Goal: Find specific page/section: Find specific page/section

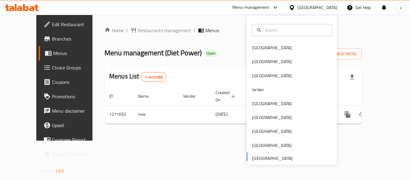
click at [257, 51] on div "[GEOGRAPHIC_DATA]" at bounding box center [272, 47] width 40 height 7
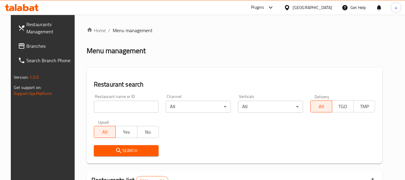
click at [29, 47] on span "Branches" at bounding box center [49, 45] width 47 height 7
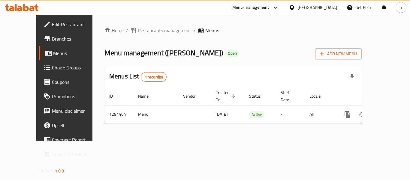
click at [329, 4] on div "[GEOGRAPHIC_DATA]" at bounding box center [317, 7] width 40 height 7
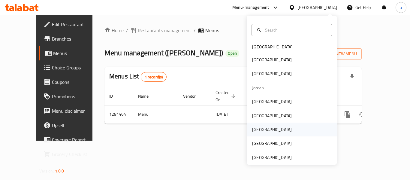
click at [260, 134] on div "[GEOGRAPHIC_DATA]" at bounding box center [271, 129] width 49 height 14
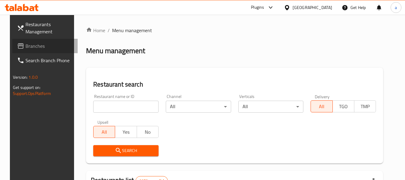
drag, startPoint x: 24, startPoint y: 44, endPoint x: 34, endPoint y: 46, distance: 10.8
click at [25, 44] on span "Branches" at bounding box center [48, 45] width 47 height 7
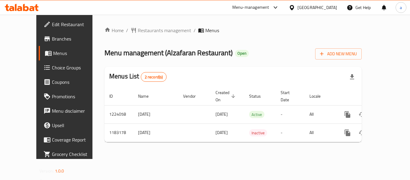
click at [297, 5] on div at bounding box center [292, 7] width 9 height 7
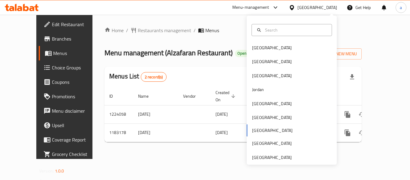
click at [221, 21] on div "Home / Restaurants management / Menus Menu management ( Alzafaran Restaurant ) …" at bounding box center [232, 87] width 281 height 144
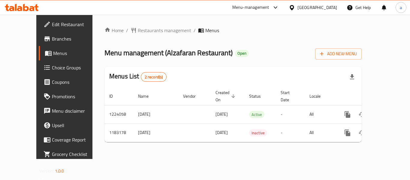
click at [278, 2] on div "Menu-management" at bounding box center [255, 7] width 56 height 14
click at [269, 8] on div "Menu-management" at bounding box center [250, 7] width 37 height 7
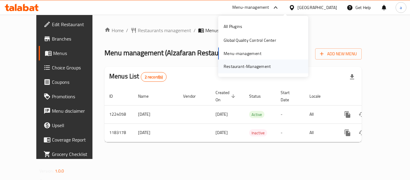
click at [248, 71] on div "Restaurant-Management" at bounding box center [247, 66] width 57 height 14
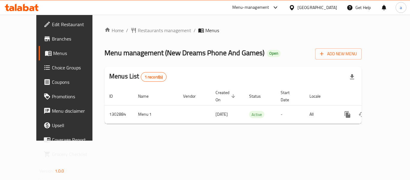
click at [331, 5] on div "[GEOGRAPHIC_DATA]" at bounding box center [317, 7] width 40 height 7
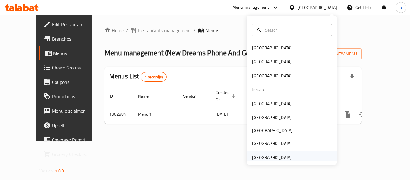
click at [268, 160] on div "[GEOGRAPHIC_DATA]" at bounding box center [272, 157] width 40 height 7
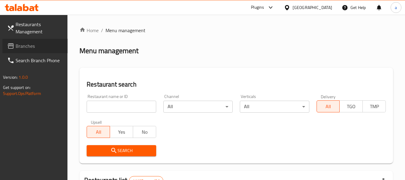
click at [33, 47] on span "Branches" at bounding box center [39, 45] width 47 height 7
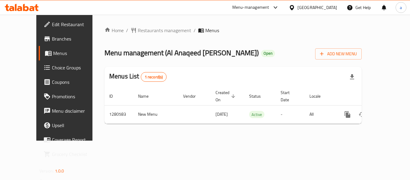
click at [324, 8] on div "[GEOGRAPHIC_DATA]" at bounding box center [317, 7] width 40 height 7
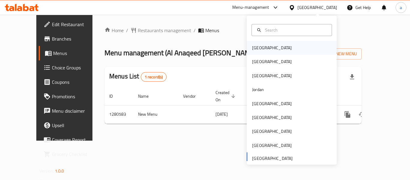
click at [275, 47] on div "[GEOGRAPHIC_DATA]" at bounding box center [292, 48] width 90 height 14
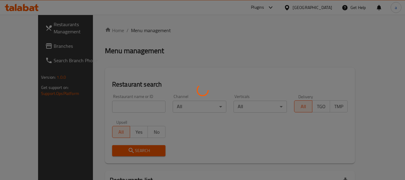
click at [21, 47] on div at bounding box center [202, 90] width 405 height 180
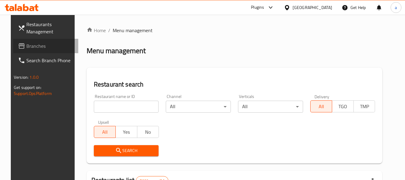
click at [26, 47] on span "Branches" at bounding box center [49, 45] width 47 height 7
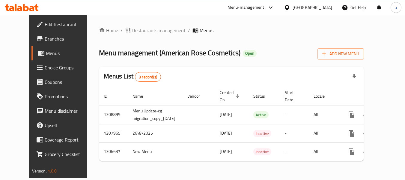
click at [293, 7] on div at bounding box center [288, 7] width 9 height 7
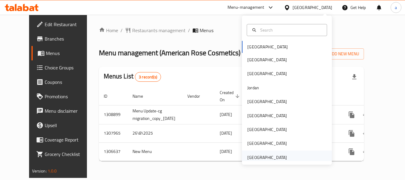
click at [260, 158] on div "[GEOGRAPHIC_DATA]" at bounding box center [267, 157] width 40 height 7
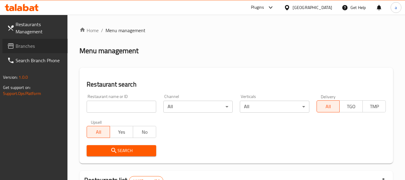
click at [23, 48] on span "Branches" at bounding box center [39, 45] width 47 height 7
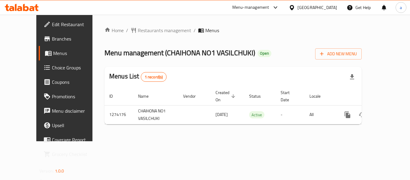
click at [316, 8] on div "[GEOGRAPHIC_DATA]" at bounding box center [317, 7] width 40 height 7
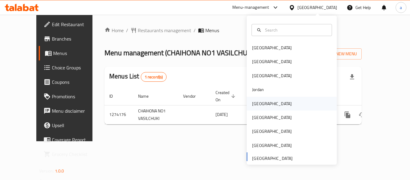
click at [252, 106] on div "[GEOGRAPHIC_DATA]" at bounding box center [272, 103] width 40 height 7
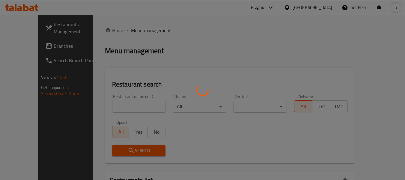
click at [31, 49] on div at bounding box center [202, 90] width 405 height 180
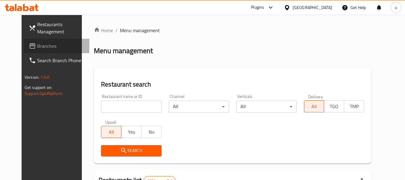
click at [37, 48] on span "Branches" at bounding box center [60, 45] width 47 height 7
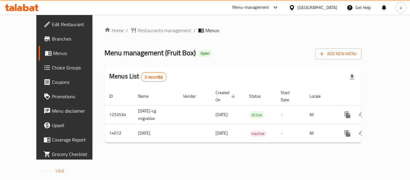
click at [294, 6] on icon at bounding box center [291, 7] width 4 height 5
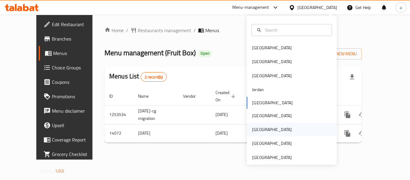
click at [260, 126] on div "[GEOGRAPHIC_DATA]" at bounding box center [271, 129] width 49 height 14
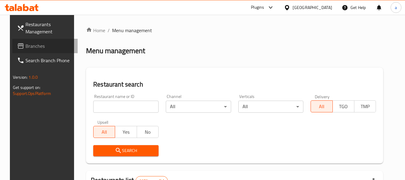
click at [25, 46] on span "Branches" at bounding box center [48, 45] width 47 height 7
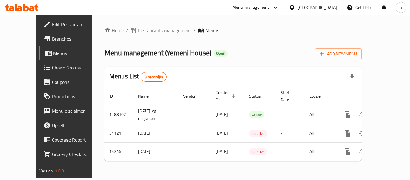
click at [297, 9] on div at bounding box center [292, 7] width 9 height 7
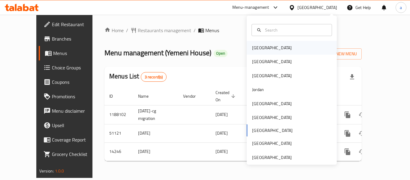
click at [278, 49] on div "[GEOGRAPHIC_DATA]" at bounding box center [292, 48] width 90 height 14
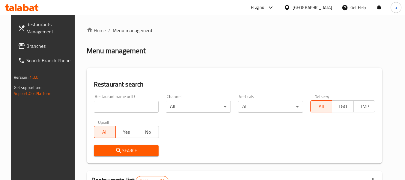
click at [26, 45] on span "Branches" at bounding box center [49, 45] width 47 height 7
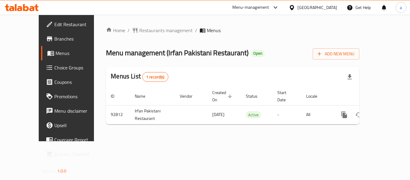
click at [332, 10] on div "[GEOGRAPHIC_DATA]" at bounding box center [317, 7] width 40 height 7
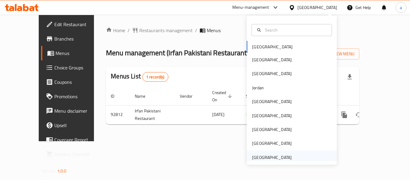
click at [278, 158] on div "[GEOGRAPHIC_DATA]" at bounding box center [272, 157] width 40 height 7
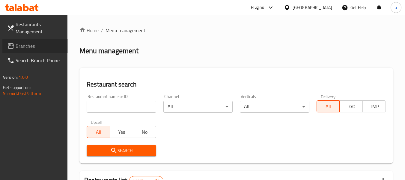
click at [30, 46] on span "Branches" at bounding box center [39, 45] width 47 height 7
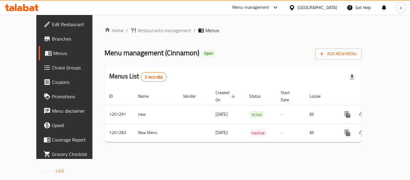
click at [309, 5] on div "[GEOGRAPHIC_DATA]" at bounding box center [317, 7] width 40 height 7
click at [262, 5] on div "Menu-management" at bounding box center [250, 7] width 37 height 7
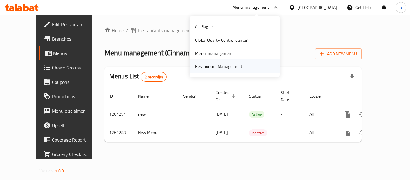
click at [224, 69] on div "Restaurant-Management" at bounding box center [218, 66] width 47 height 7
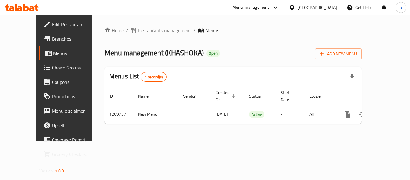
click at [302, 6] on div "[GEOGRAPHIC_DATA]" at bounding box center [317, 7] width 40 height 7
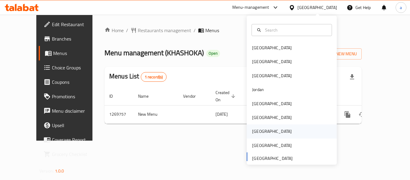
click at [252, 133] on div "[GEOGRAPHIC_DATA]" at bounding box center [272, 131] width 40 height 7
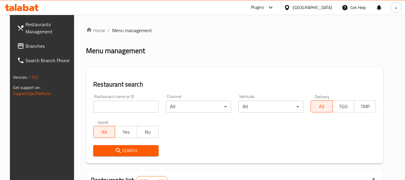
click at [26, 48] on span "Branches" at bounding box center [48, 45] width 47 height 7
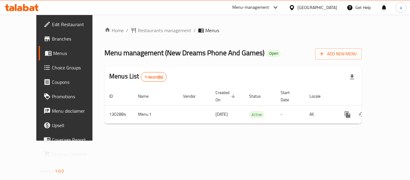
click at [295, 8] on icon at bounding box center [291, 7] width 6 height 6
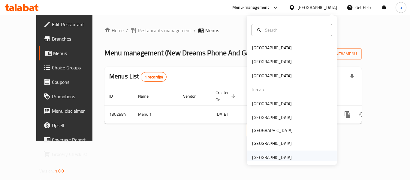
click at [263, 157] on div "[GEOGRAPHIC_DATA]" at bounding box center [272, 157] width 40 height 7
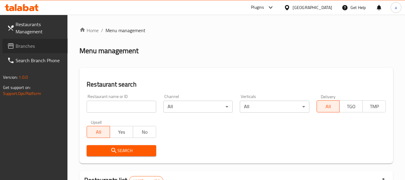
click at [18, 44] on span "Branches" at bounding box center [39, 45] width 47 height 7
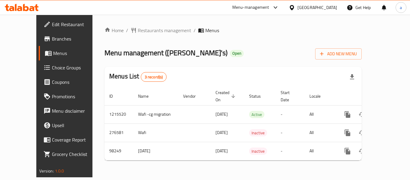
click at [312, 8] on div "[GEOGRAPHIC_DATA]" at bounding box center [317, 7] width 40 height 7
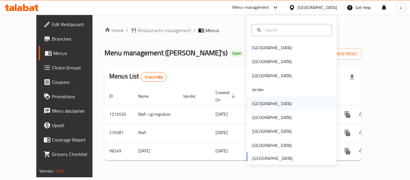
click at [256, 103] on div "[GEOGRAPHIC_DATA]" at bounding box center [272, 103] width 40 height 7
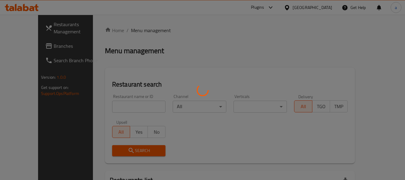
click at [26, 48] on div at bounding box center [202, 90] width 405 height 180
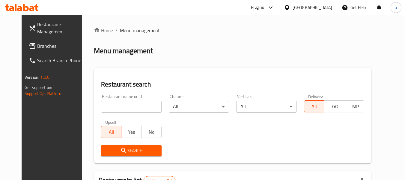
click at [37, 48] on span "Branches" at bounding box center [60, 45] width 47 height 7
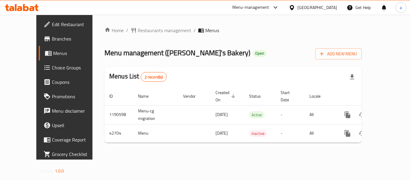
click at [333, 9] on div "[GEOGRAPHIC_DATA]" at bounding box center [317, 7] width 40 height 7
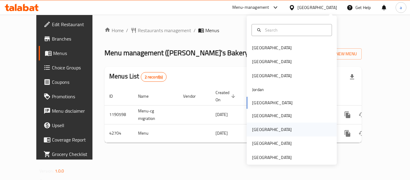
click at [256, 126] on div "[GEOGRAPHIC_DATA]" at bounding box center [272, 129] width 40 height 7
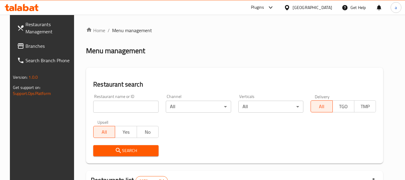
click at [33, 49] on span "Branches" at bounding box center [48, 45] width 47 height 7
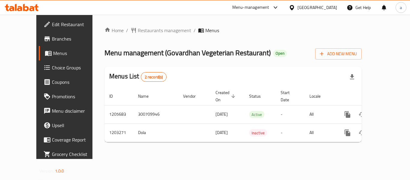
click at [327, 5] on div "[GEOGRAPHIC_DATA]" at bounding box center [317, 7] width 40 height 7
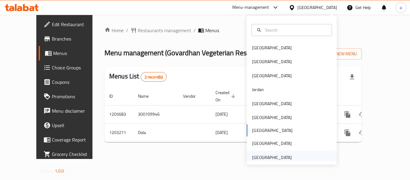
click at [265, 157] on div "[GEOGRAPHIC_DATA]" at bounding box center [272, 157] width 40 height 7
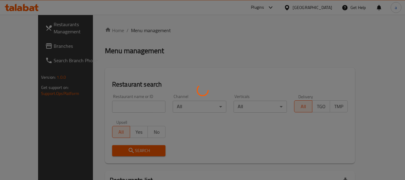
click at [29, 48] on div at bounding box center [202, 90] width 405 height 180
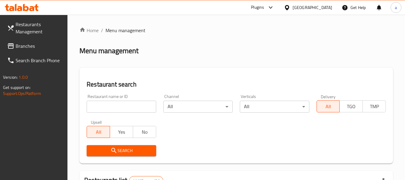
click at [29, 48] on span "Branches" at bounding box center [39, 45] width 47 height 7
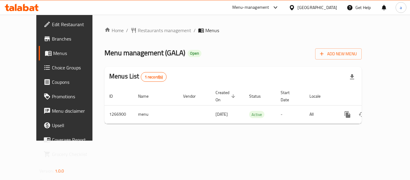
click at [303, 6] on div "[GEOGRAPHIC_DATA]" at bounding box center [317, 7] width 40 height 7
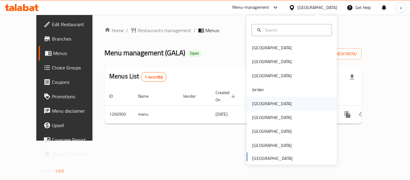
click at [253, 103] on div "[GEOGRAPHIC_DATA]" at bounding box center [272, 103] width 40 height 7
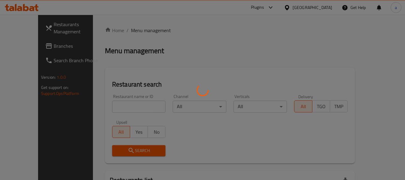
click at [28, 48] on div at bounding box center [202, 90] width 405 height 180
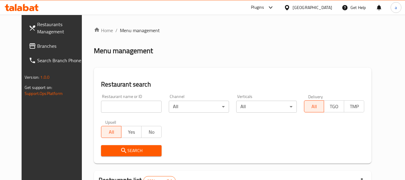
click at [37, 48] on span "Branches" at bounding box center [60, 45] width 47 height 7
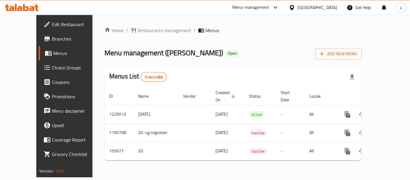
click at [336, 7] on div "[GEOGRAPHIC_DATA]" at bounding box center [317, 7] width 40 height 7
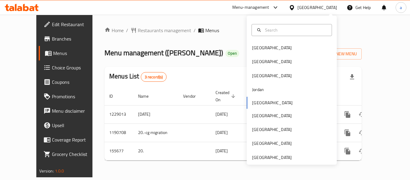
click at [225, 27] on ol "Home / Restaurants management / Menus" at bounding box center [232, 30] width 257 height 7
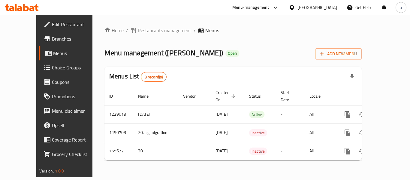
click at [269, 5] on div "Menu-management" at bounding box center [250, 7] width 37 height 7
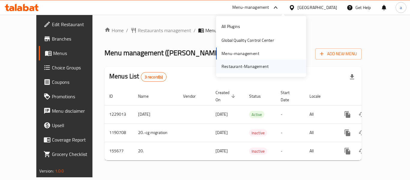
click at [253, 63] on div "Restaurant-Management" at bounding box center [244, 66] width 47 height 7
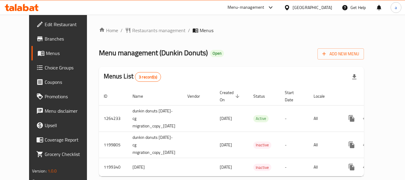
click at [334, 7] on div "[GEOGRAPHIC_DATA]" at bounding box center [308, 7] width 58 height 14
click at [265, 8] on div "Menu-management" at bounding box center [246, 7] width 37 height 7
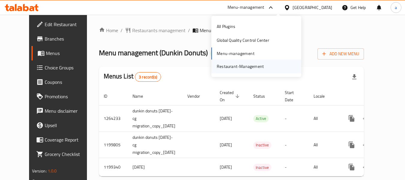
click at [241, 65] on div "Restaurant-Management" at bounding box center [240, 66] width 47 height 7
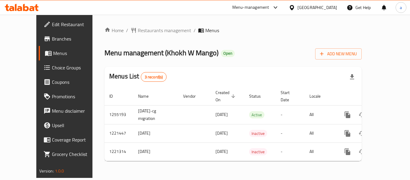
click at [295, 9] on icon at bounding box center [291, 7] width 6 height 6
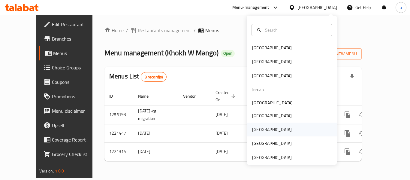
click at [259, 135] on div "[GEOGRAPHIC_DATA]" at bounding box center [271, 129] width 49 height 14
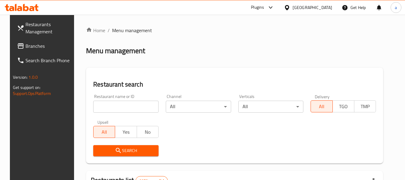
click at [31, 47] on div at bounding box center [202, 90] width 405 height 180
click at [31, 47] on span "Branches" at bounding box center [48, 45] width 47 height 7
